Goal: Use online tool/utility: Utilize a website feature to perform a specific function

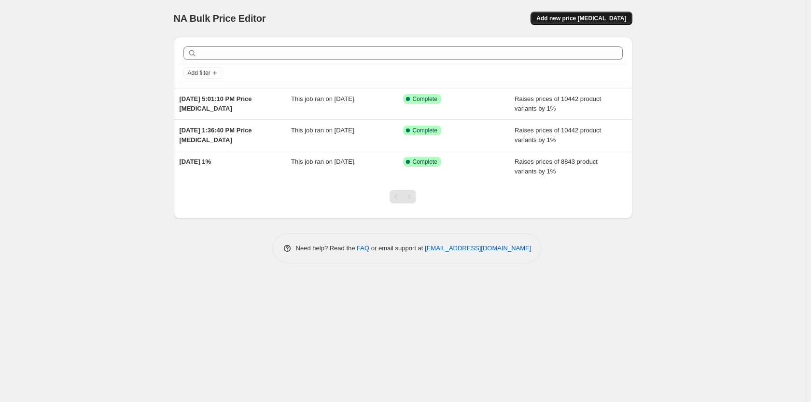
click at [602, 14] on button "Add new price [MEDICAL_DATA]" at bounding box center [581, 19] width 101 height 14
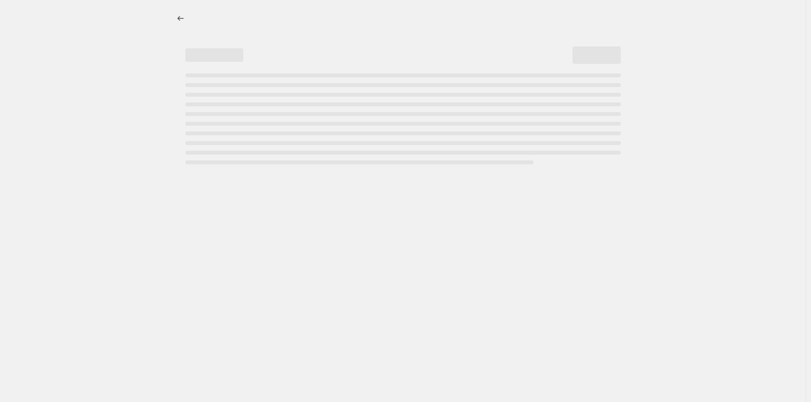
select select "percentage"
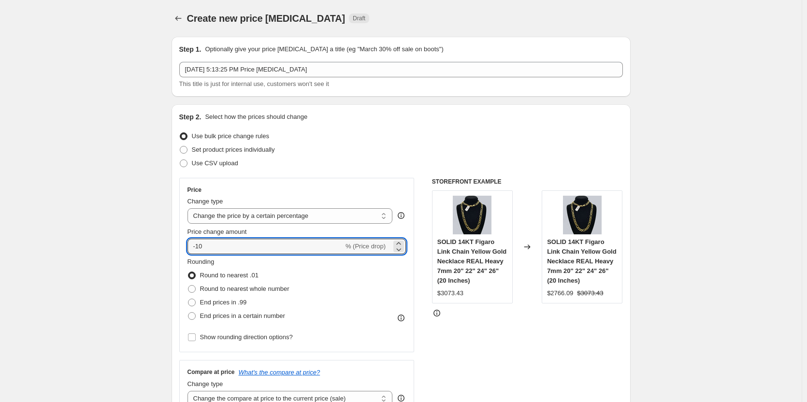
drag, startPoint x: 180, startPoint y: 249, endPoint x: 156, endPoint y: 250, distance: 23.2
type input "1"
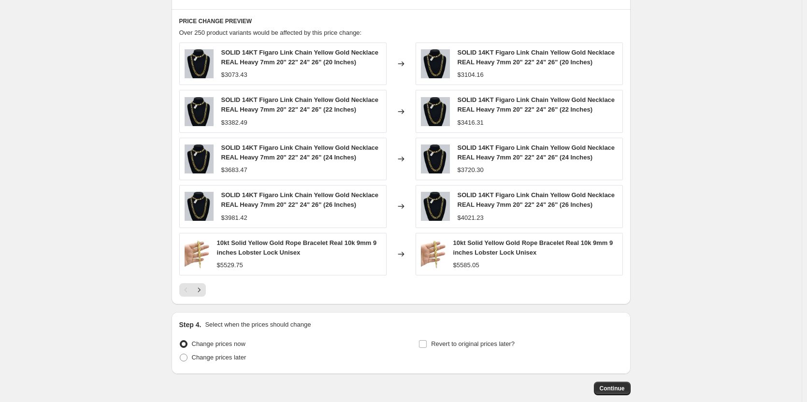
scroll to position [580, 0]
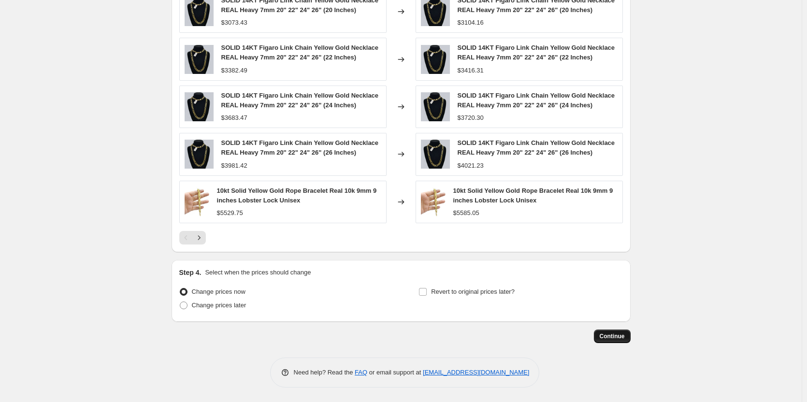
click at [611, 334] on span "Continue" at bounding box center [611, 336] width 25 height 8
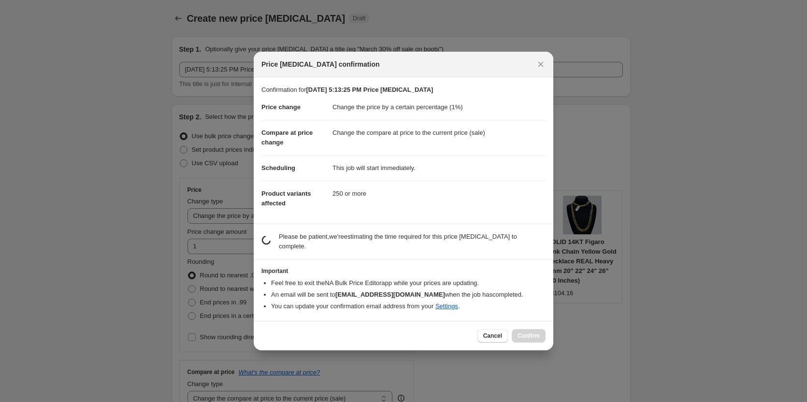
scroll to position [0, 0]
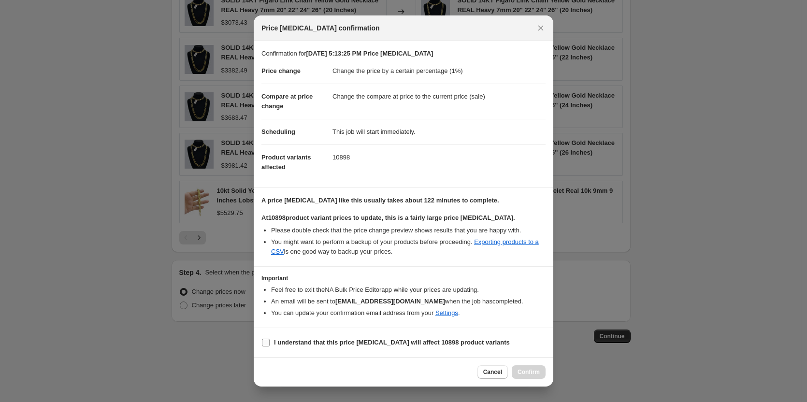
click at [262, 341] on input "I understand that this price change job will affect 10898 product variants" at bounding box center [266, 343] width 8 height 8
checkbox input "true"
click at [531, 372] on span "Confirm" at bounding box center [528, 372] width 22 height 8
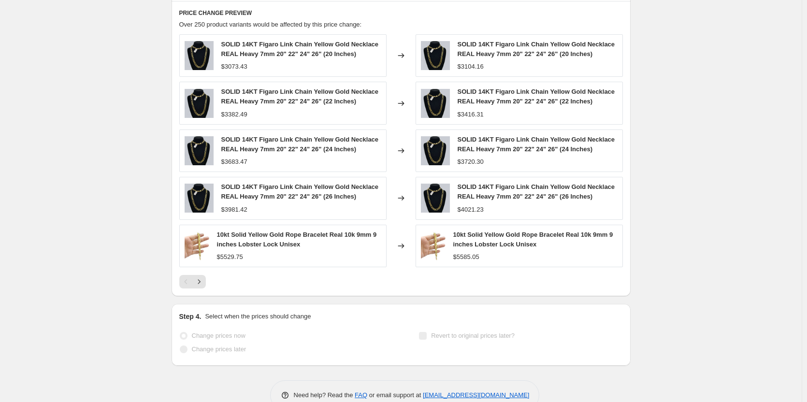
scroll to position [605, 0]
